Goal: Check status: Check status

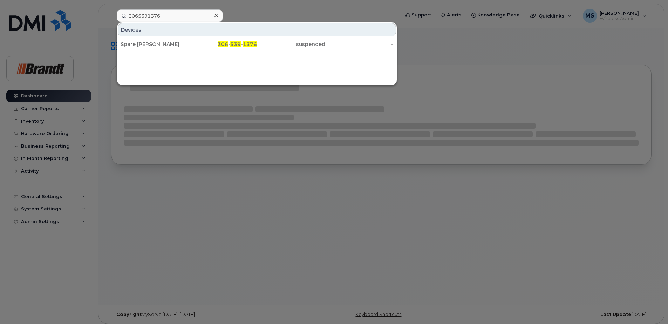
type input "3065391376"
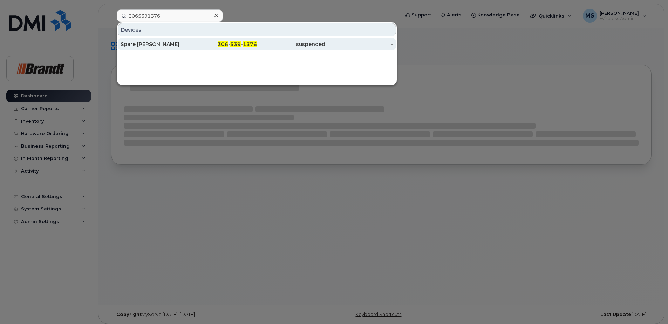
click at [221, 44] on span "306" at bounding box center [223, 44] width 11 height 6
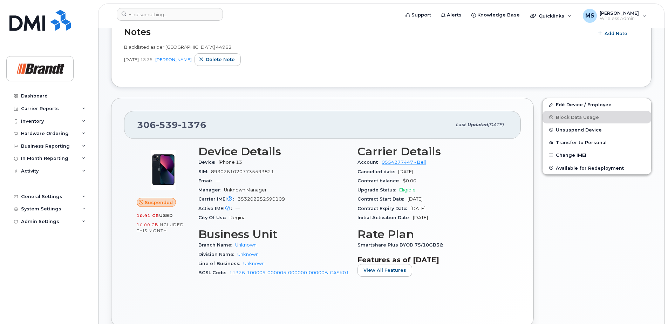
scroll to position [140, 0]
